Goal: Transaction & Acquisition: Purchase product/service

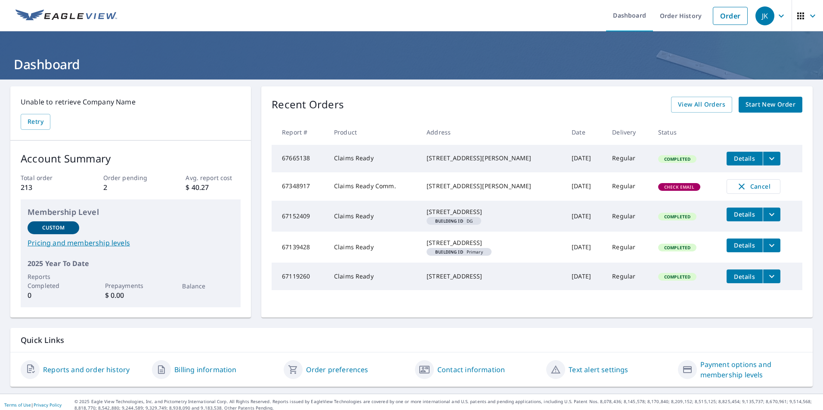
click at [745, 104] on span "Start New Order" at bounding box center [770, 104] width 50 height 11
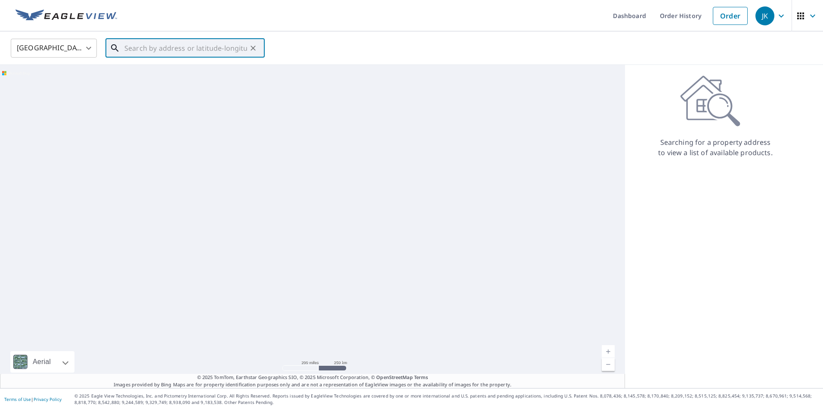
click at [142, 56] on input "text" at bounding box center [185, 48] width 123 height 24
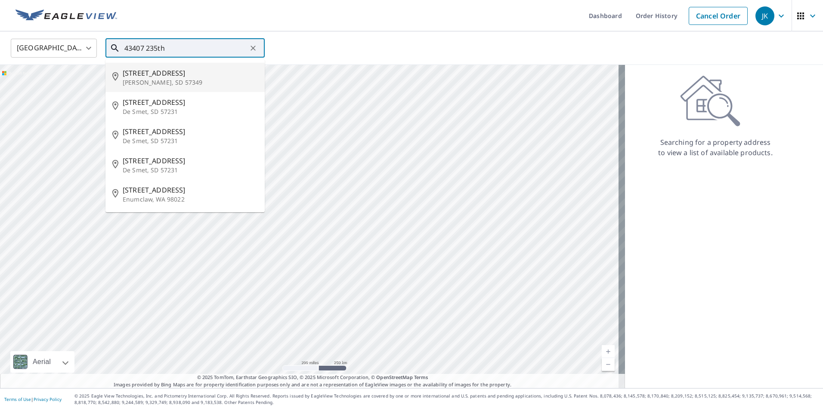
click at [140, 75] on span "[STREET_ADDRESS]" at bounding box center [190, 73] width 135 height 10
type input "[STREET_ADDRESS][PERSON_NAME]"
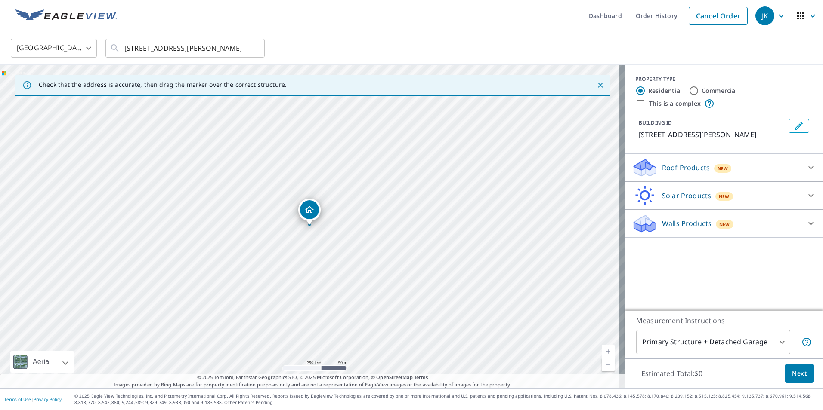
click at [603, 350] on link "Current Level 17, Zoom In" at bounding box center [607, 351] width 13 height 13
click at [603, 350] on link "Current Level 17.379152963580314, Zoom In" at bounding box center [607, 351] width 13 height 13
click at [603, 350] on link "Current Level 17.865890667290017, Zoom In Disabled" at bounding box center [607, 351] width 13 height 13
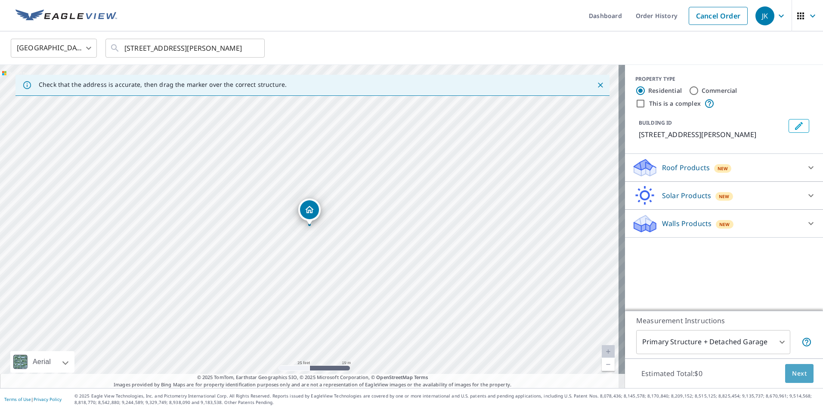
click at [794, 368] on button "Next" at bounding box center [799, 373] width 28 height 19
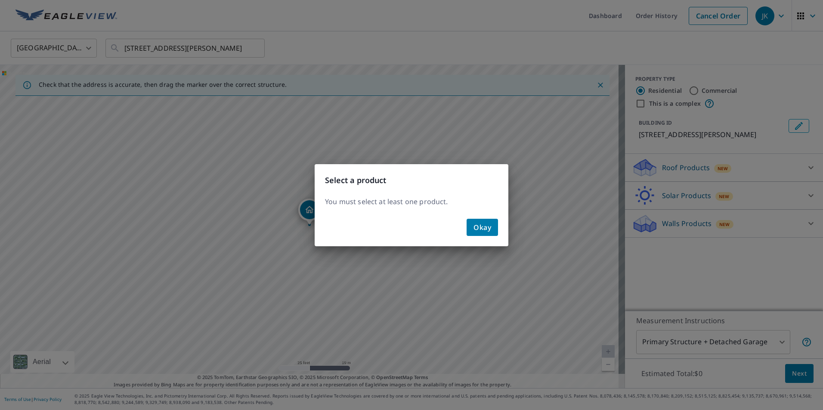
click at [495, 227] on button "Okay" at bounding box center [481, 227] width 31 height 17
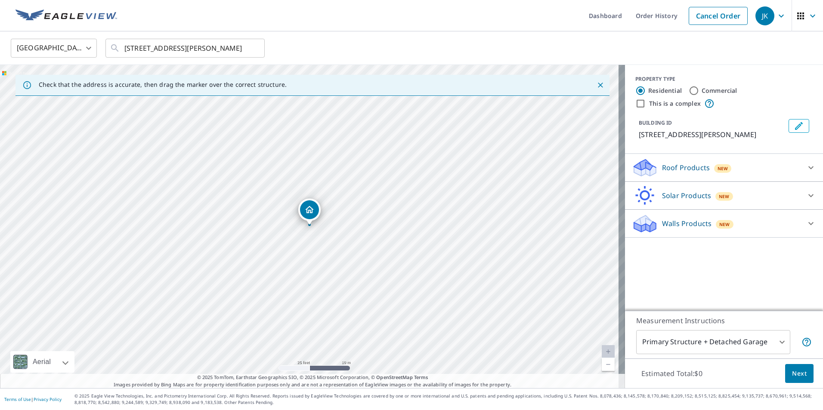
click at [691, 171] on p "Roof Products" at bounding box center [686, 168] width 48 height 10
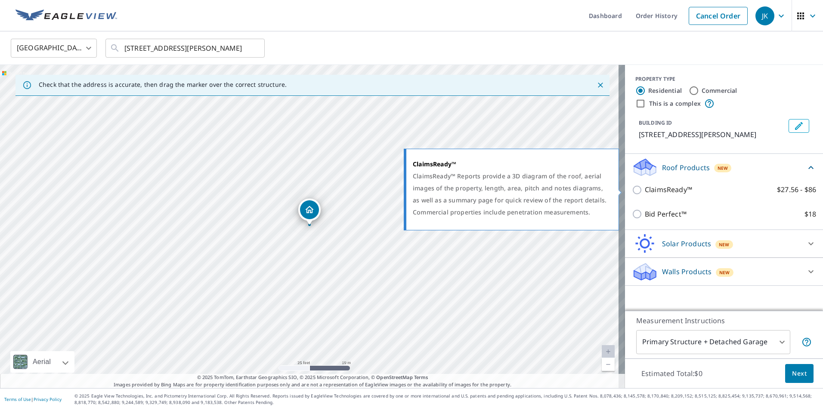
click at [651, 188] on p "ClaimsReady™" at bounding box center [667, 190] width 47 height 11
click at [644, 188] on input "ClaimsReady™ $27.56 - $86" at bounding box center [638, 190] width 13 height 10
checkbox input "true"
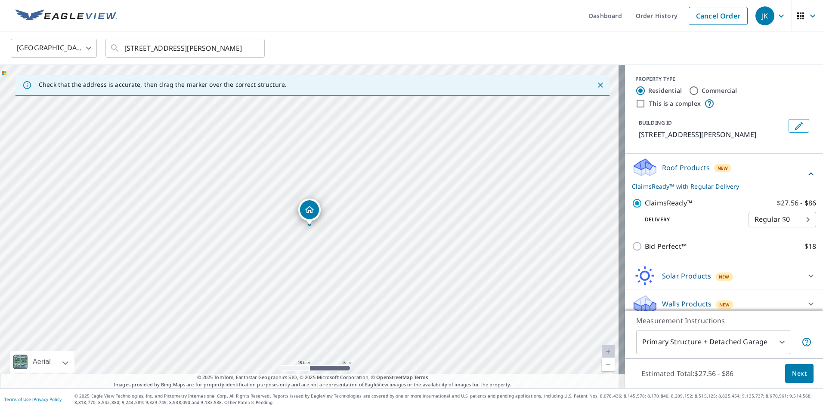
click at [792, 372] on span "Next" at bounding box center [799, 374] width 15 height 11
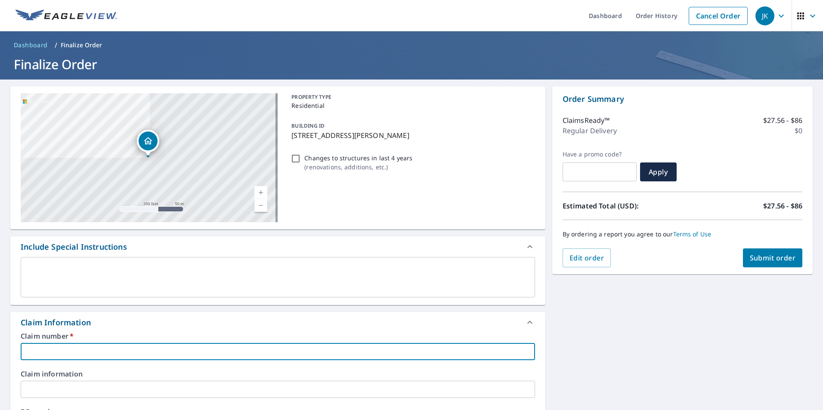
click at [330, 350] on input "text" at bounding box center [278, 351] width 514 height 17
click at [330, 350] on input "1303425" at bounding box center [278, 351] width 514 height 17
type input "1303425"
click at [749, 254] on span "Submit order" at bounding box center [772, 257] width 46 height 9
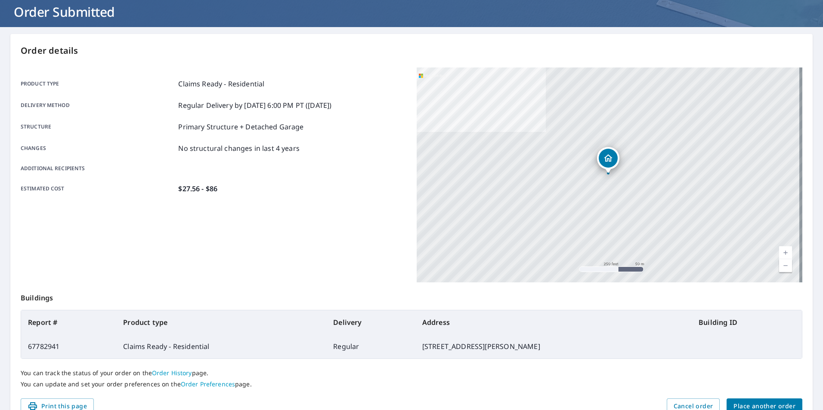
scroll to position [96, 0]
